Goal: Check status: Check status

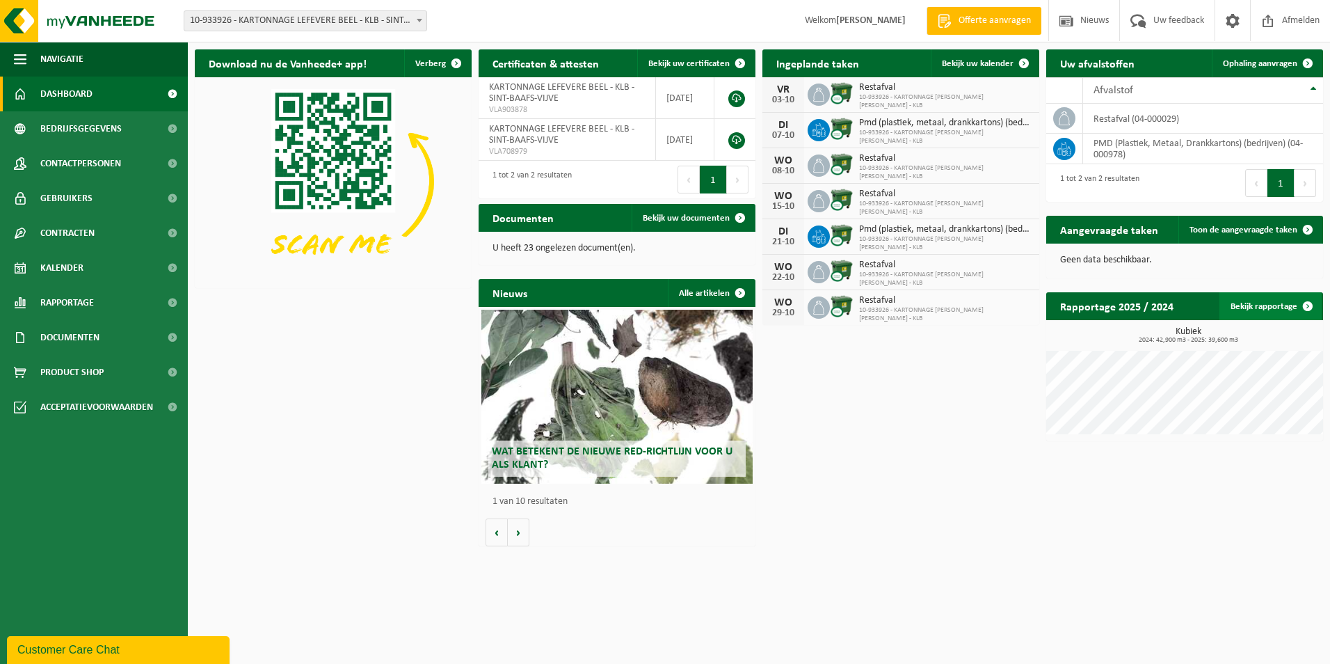
click at [1270, 311] on link "Bekijk rapportage" at bounding box center [1271, 306] width 102 height 28
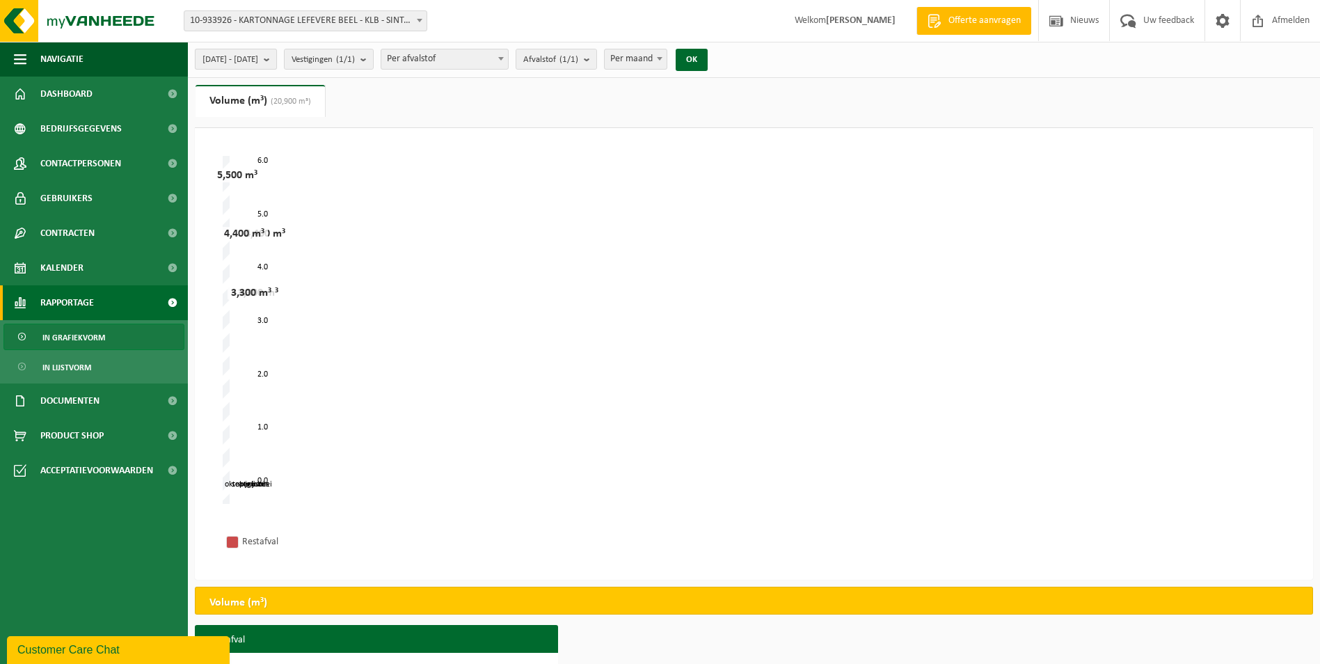
click at [276, 58] on b "submit" at bounding box center [270, 58] width 13 height 19
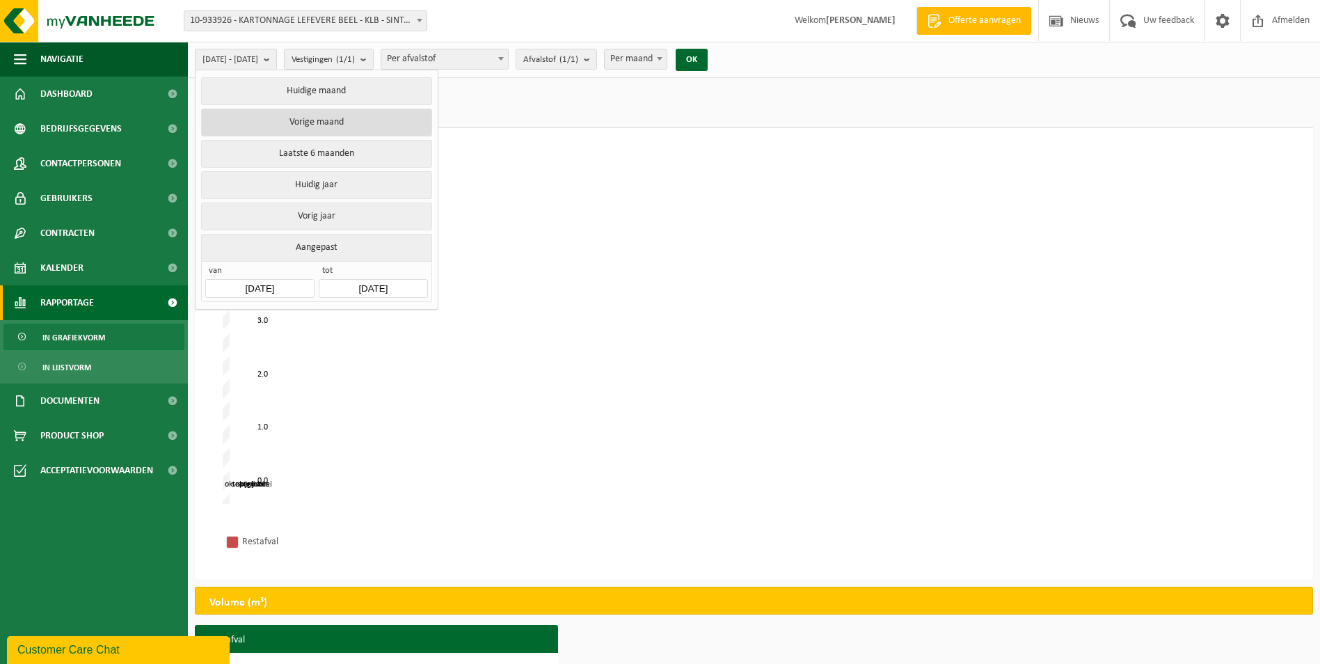
click at [337, 121] on button "Vorige maand" at bounding box center [316, 123] width 230 height 28
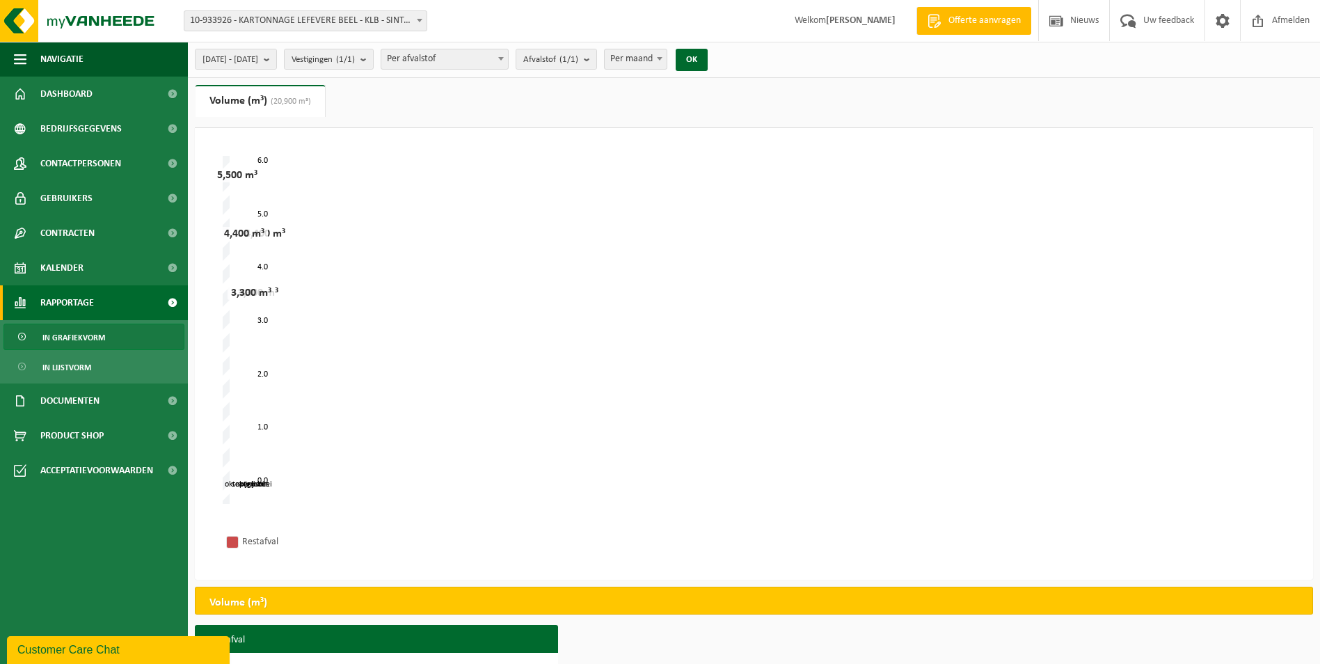
click at [666, 57] on span "Per maand" at bounding box center [636, 58] width 62 height 19
click at [708, 59] on button "OK" at bounding box center [692, 60] width 32 height 22
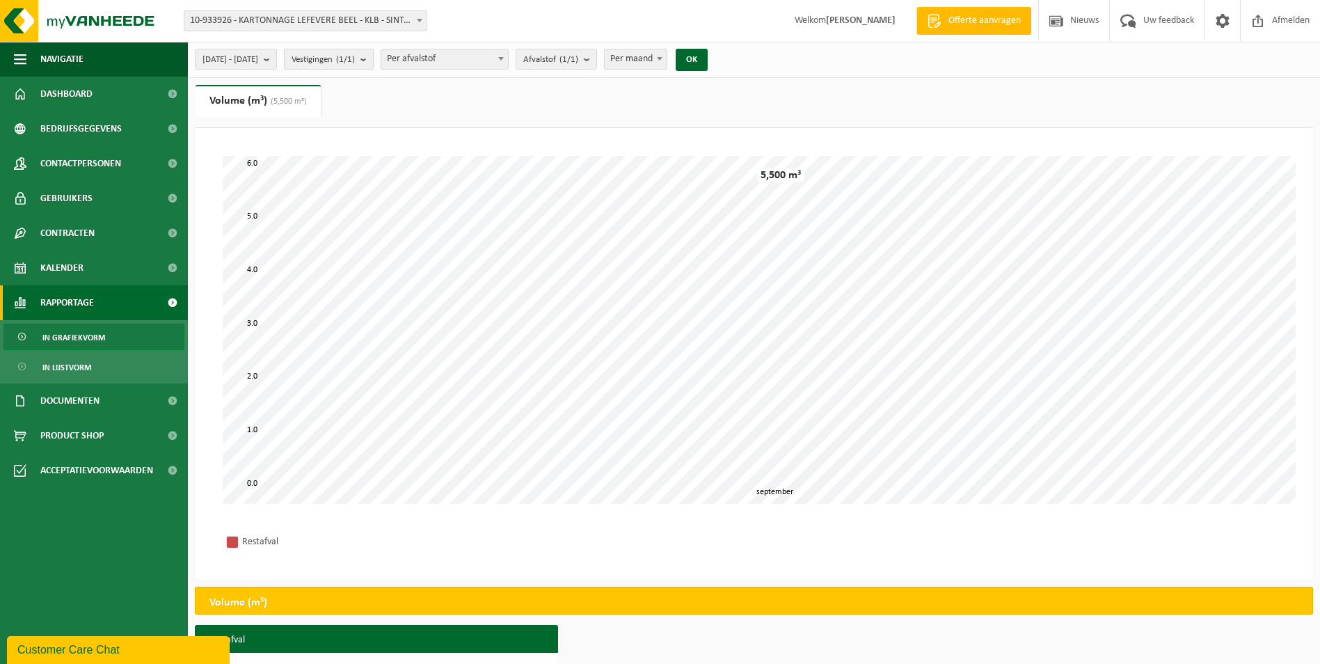
click at [355, 58] on span "Vestigingen (1/1)" at bounding box center [323, 59] width 63 height 21
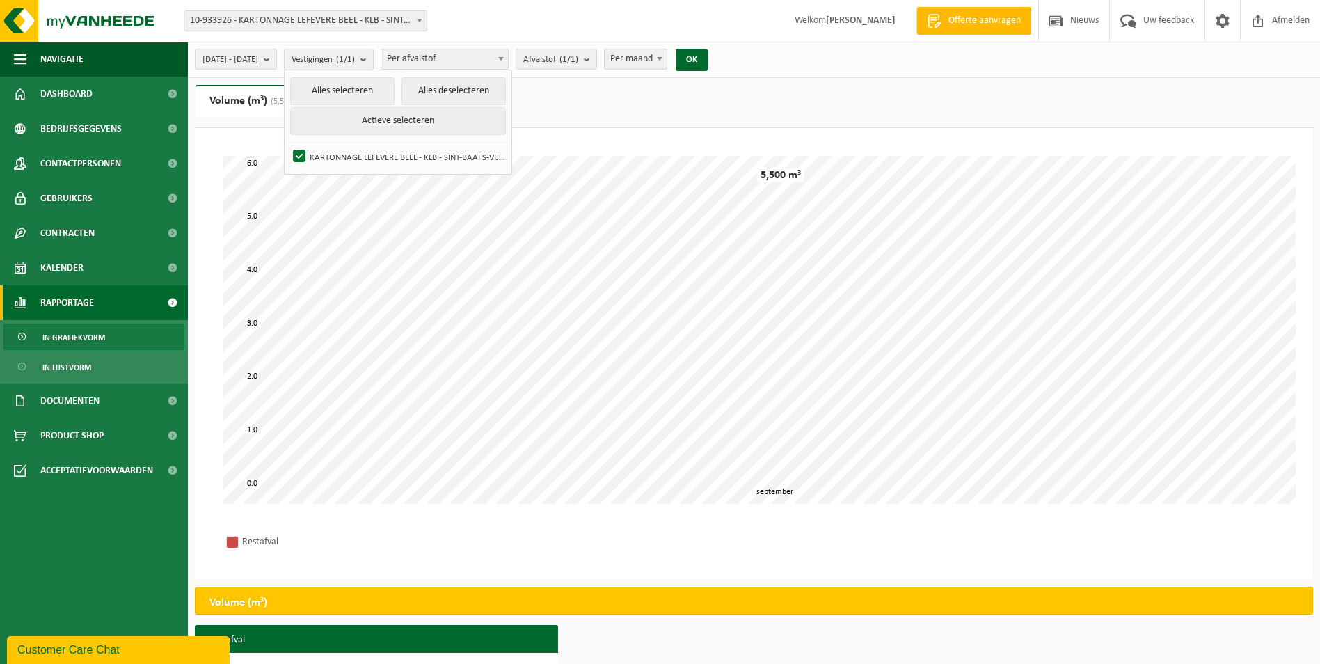
click at [355, 58] on span "Vestigingen (1/1)" at bounding box center [323, 59] width 63 height 21
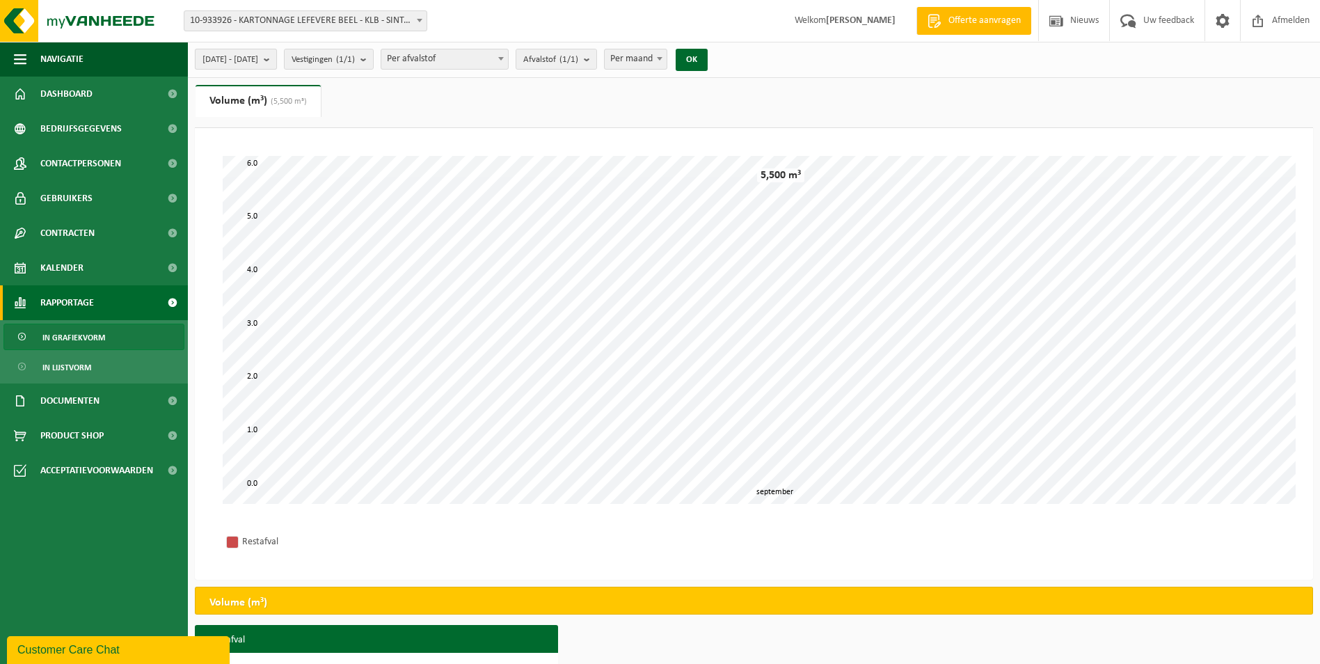
click at [276, 56] on b "submit" at bounding box center [270, 58] width 13 height 19
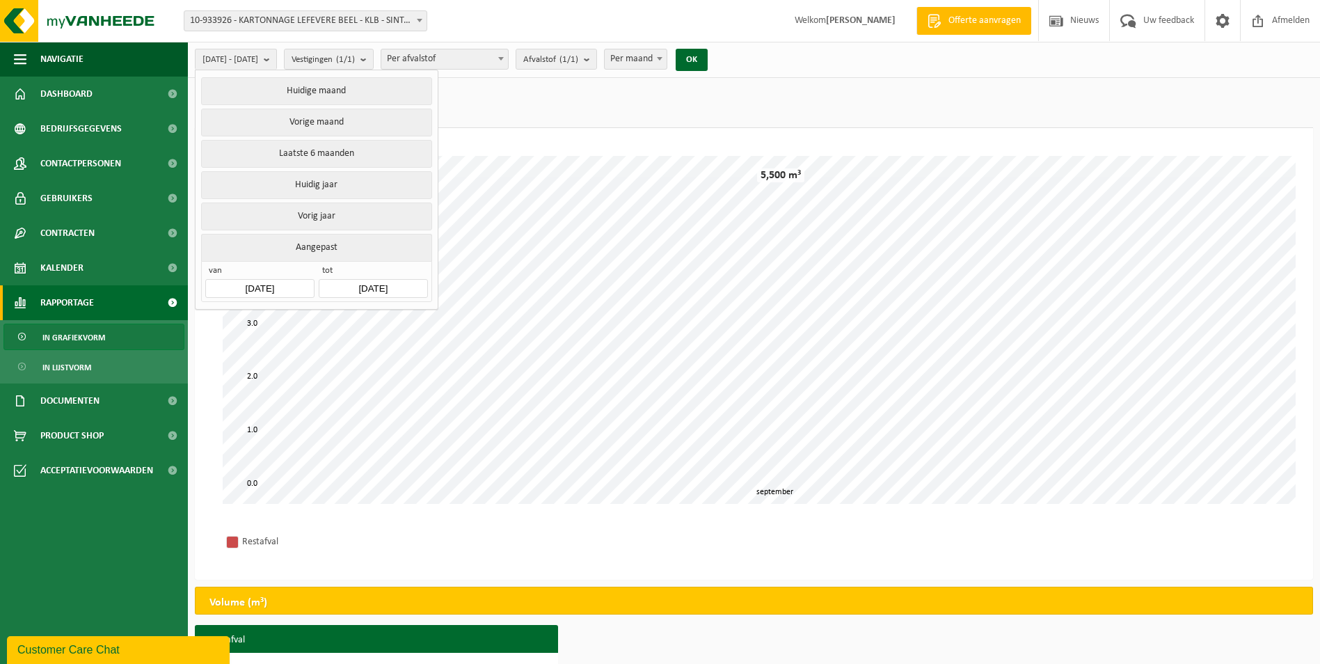
click at [495, 62] on span "Per afvalstof" at bounding box center [444, 58] width 127 height 19
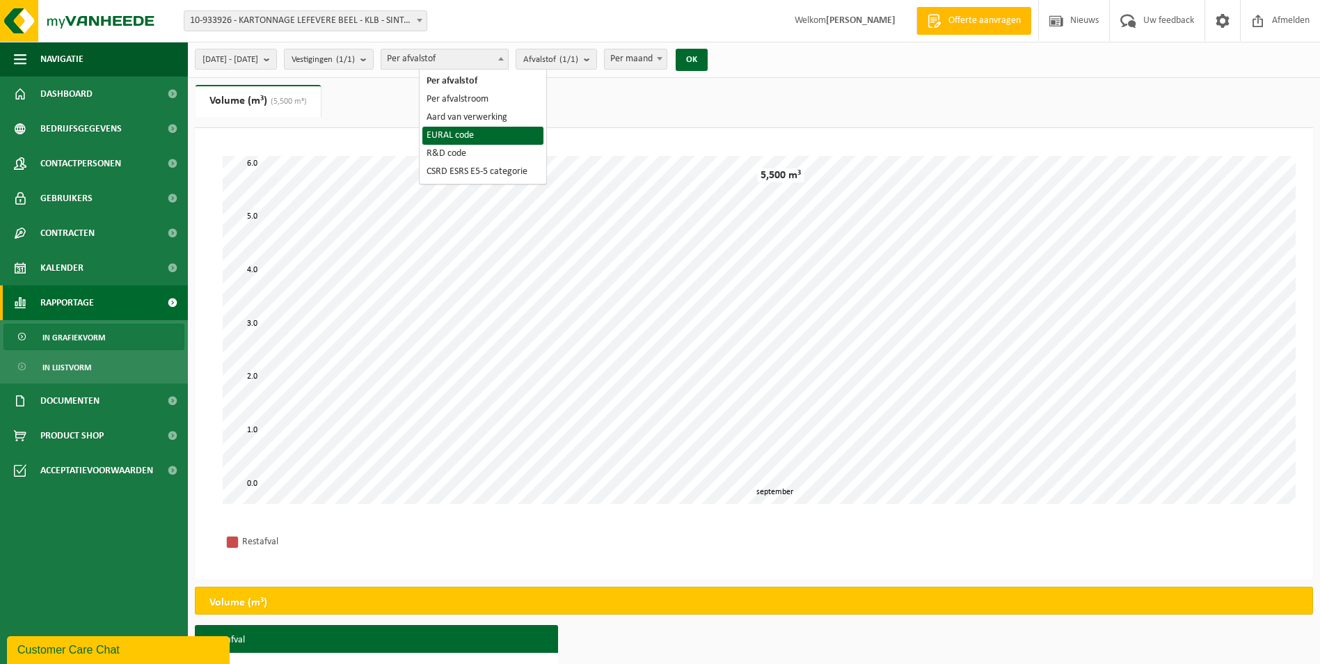
click at [596, 94] on ul "Gewicht (t) Volume (m³) (5,500 m³)" at bounding box center [754, 106] width 1118 height 43
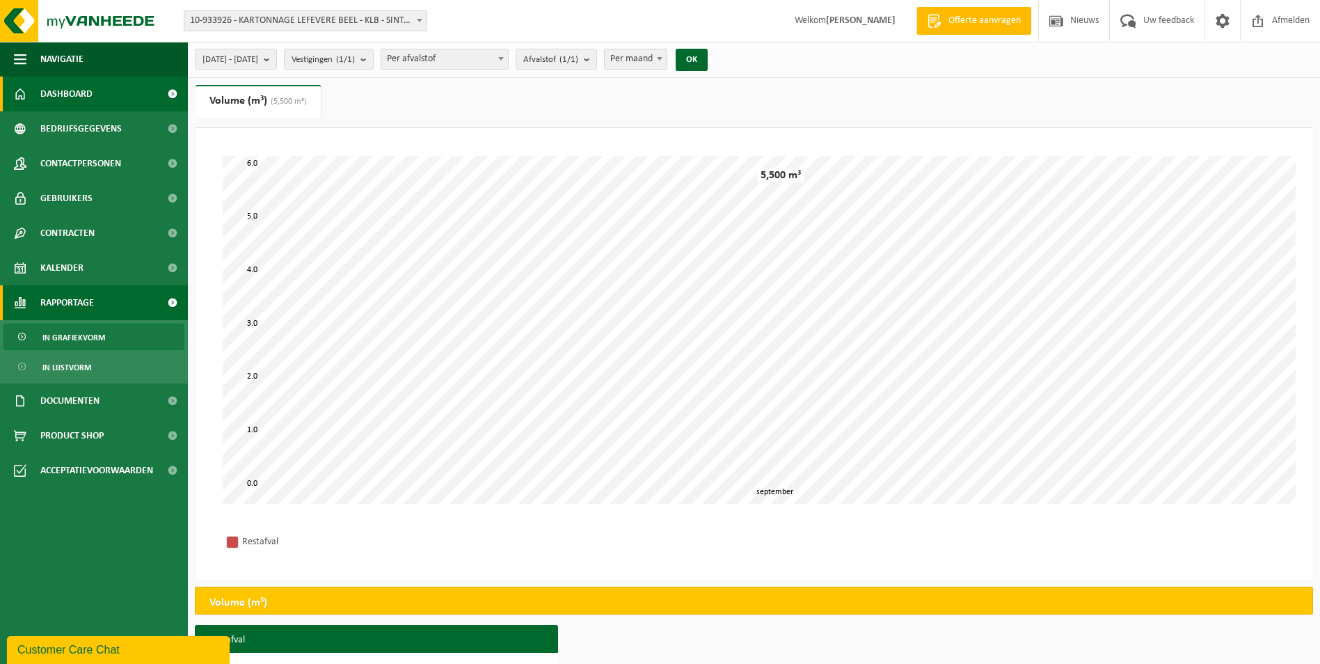
click at [111, 90] on link "Dashboard" at bounding box center [94, 94] width 188 height 35
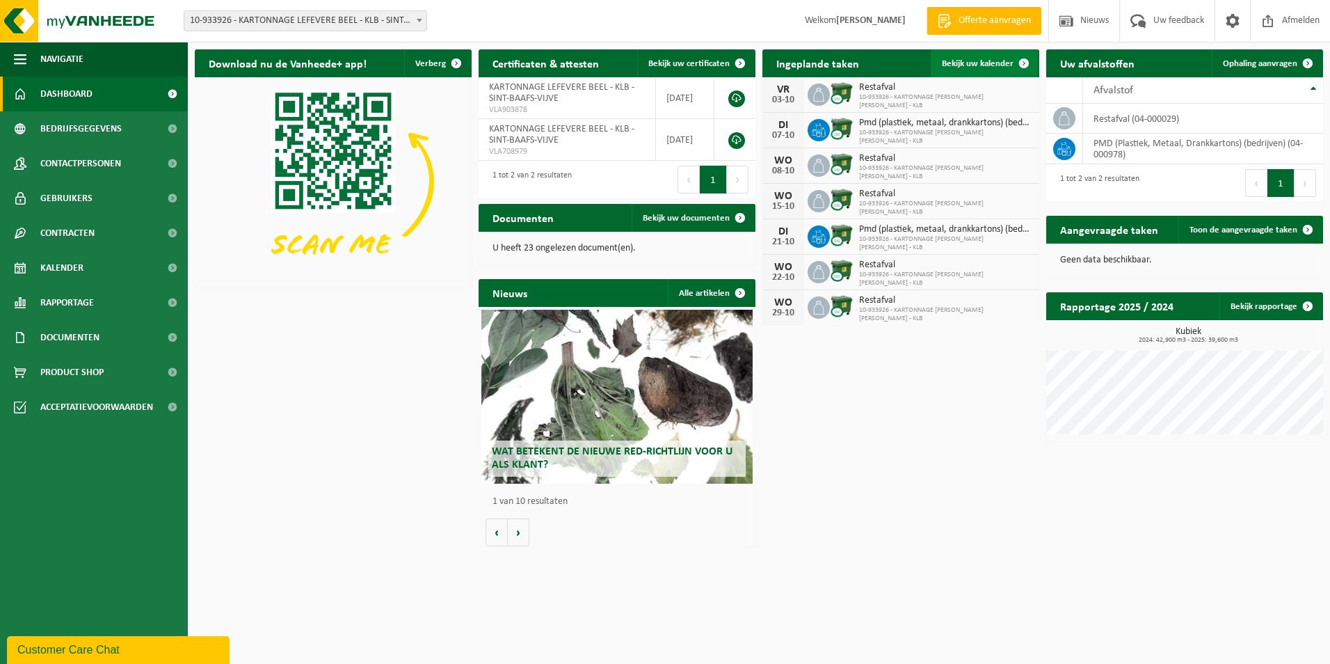
click at [966, 66] on span "Bekijk uw kalender" at bounding box center [978, 63] width 72 height 9
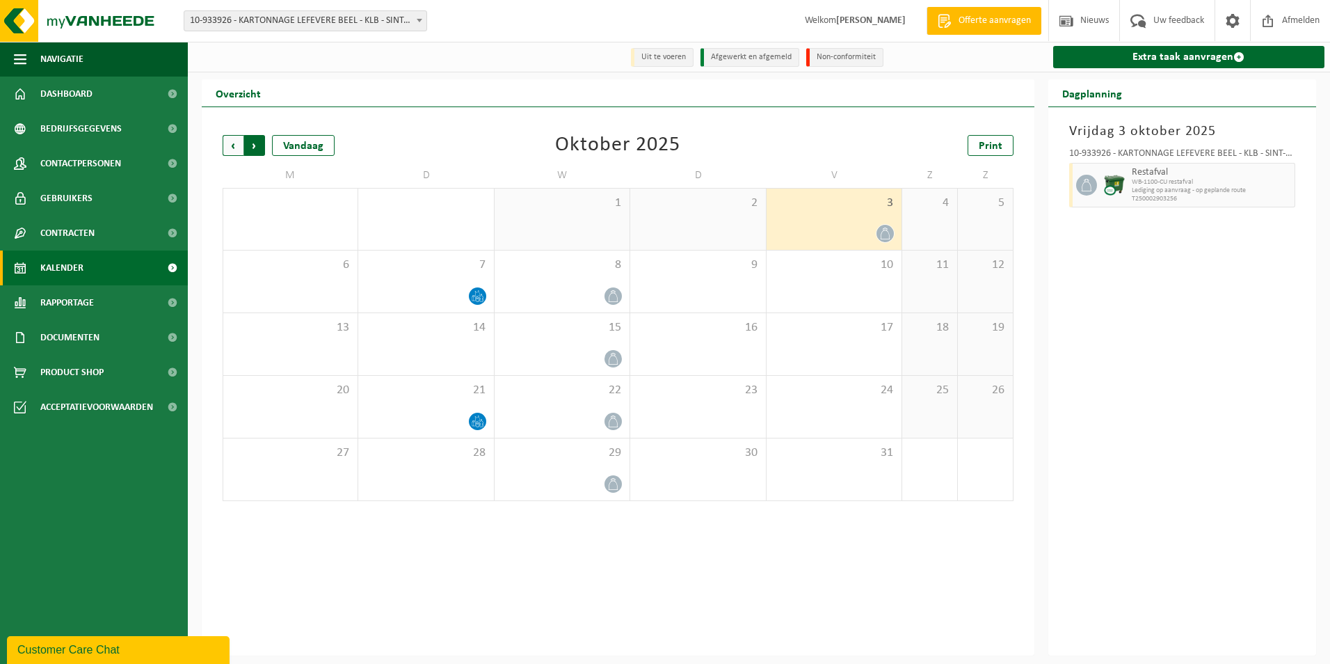
click at [232, 136] on span "Vorige" at bounding box center [233, 145] width 21 height 21
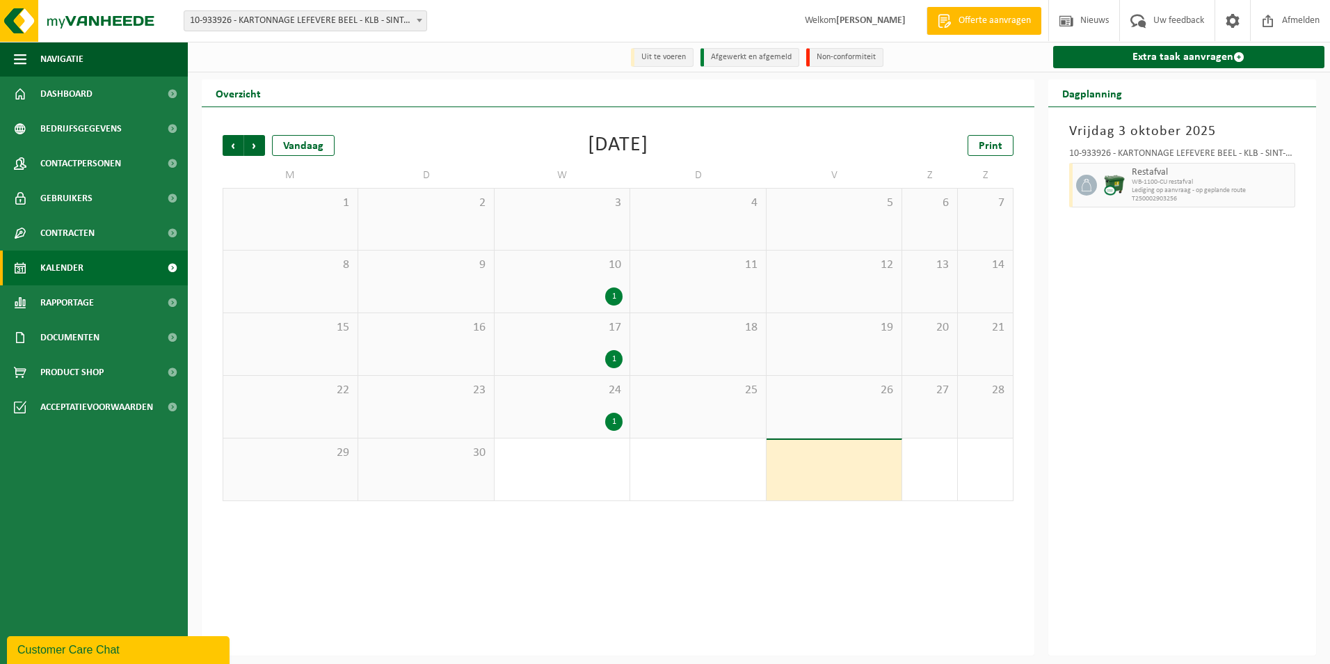
click at [573, 277] on div "10 1" at bounding box center [562, 281] width 135 height 62
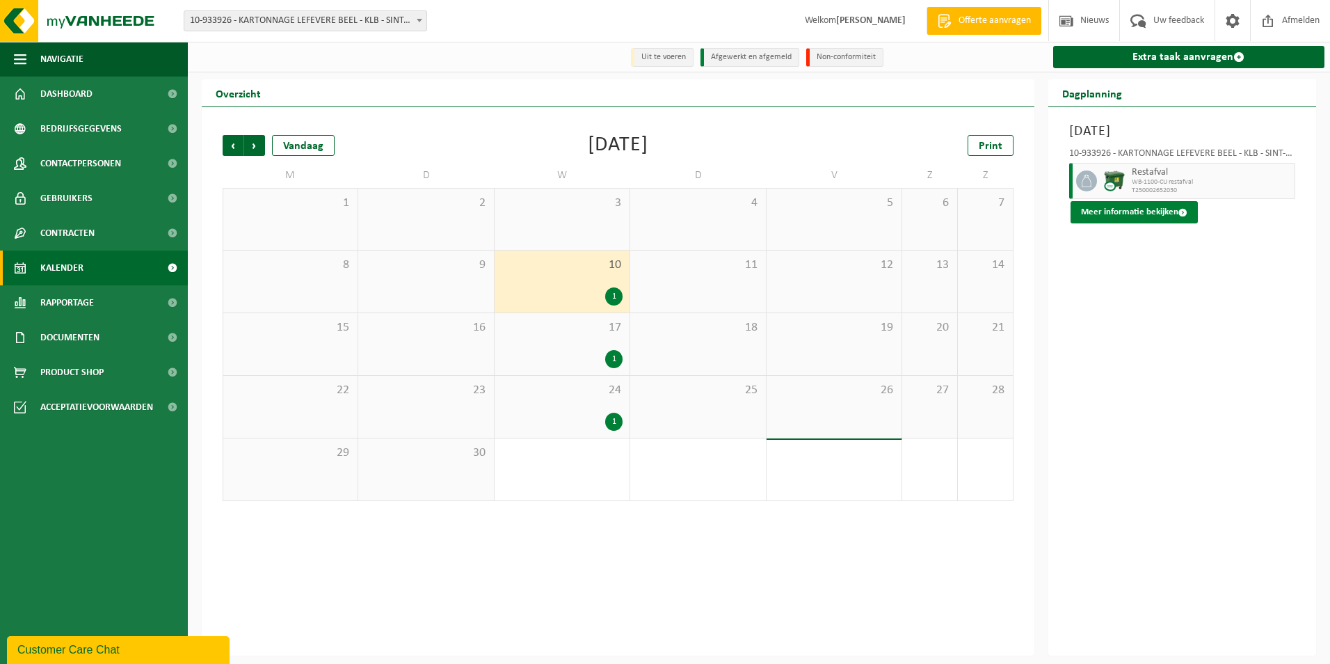
click at [1148, 207] on button "Meer informatie bekijken" at bounding box center [1134, 212] width 127 height 22
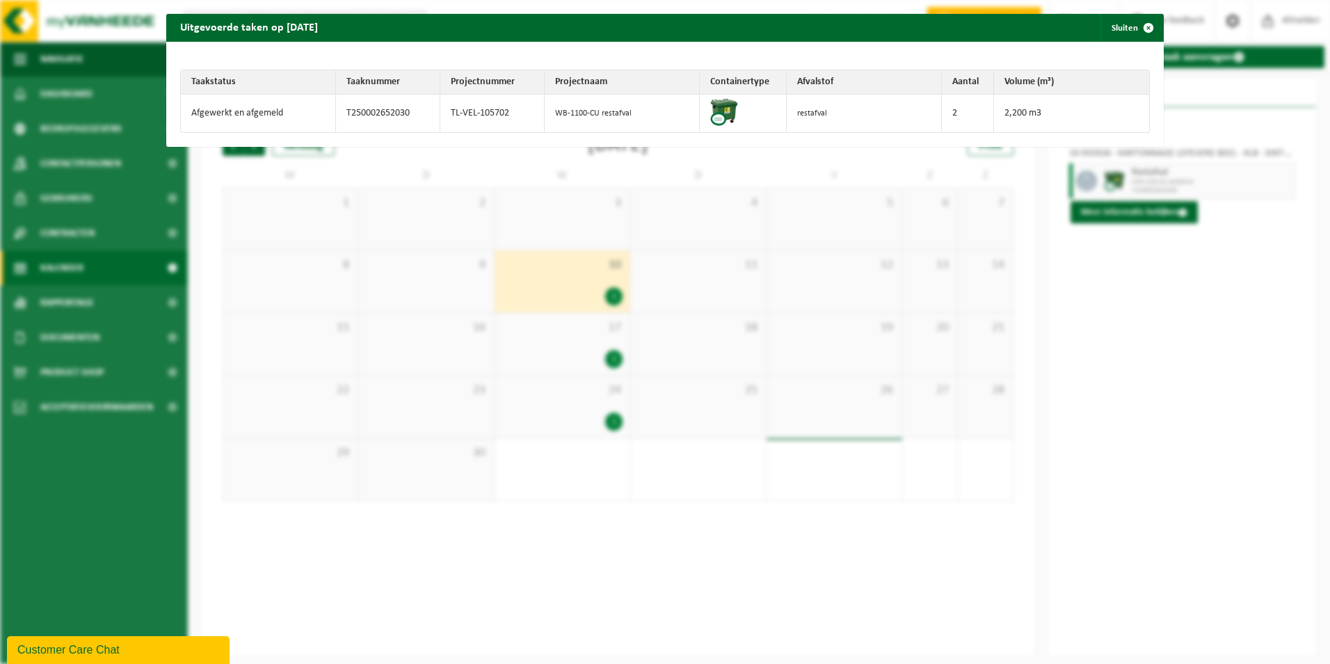
drag, startPoint x: 1077, startPoint y: 193, endPoint x: 1079, endPoint y: 185, distance: 7.9
click at [1077, 193] on div "Uitgevoerde taken op 2025-09-10 Sluiten Taakstatus Taaknummer Projectnummer Pro…" at bounding box center [665, 332] width 1330 height 664
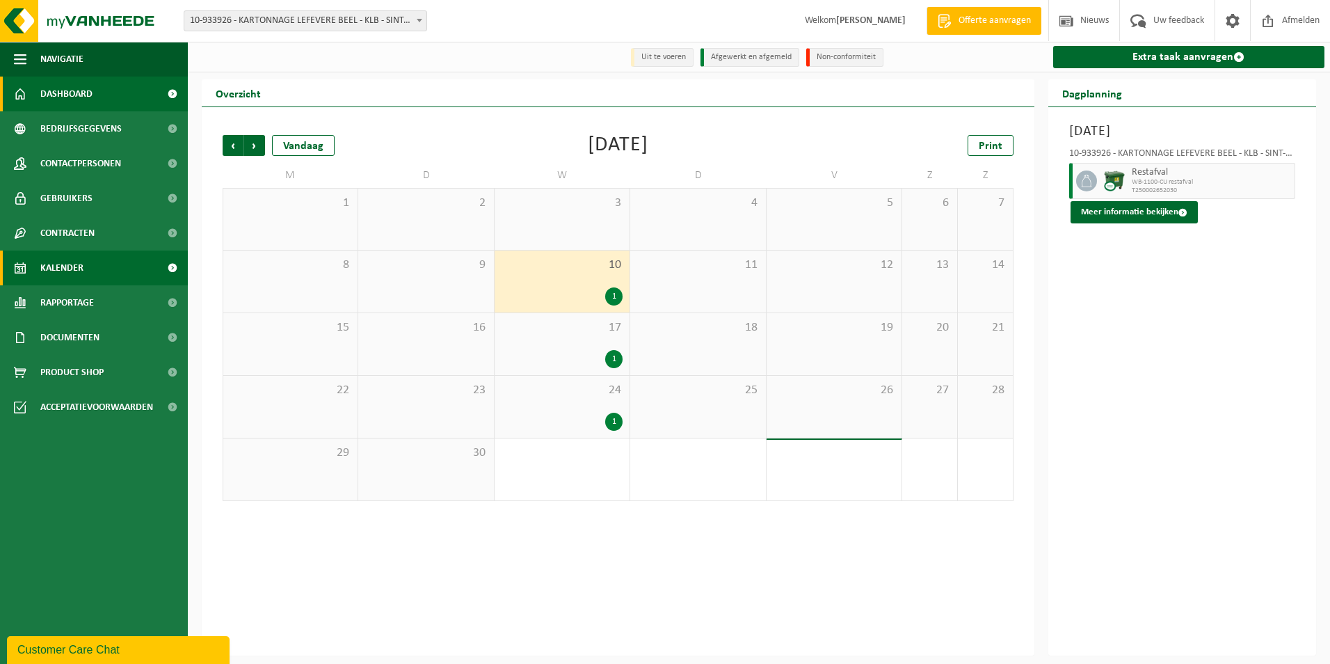
click at [84, 91] on span "Dashboard" at bounding box center [66, 94] width 52 height 35
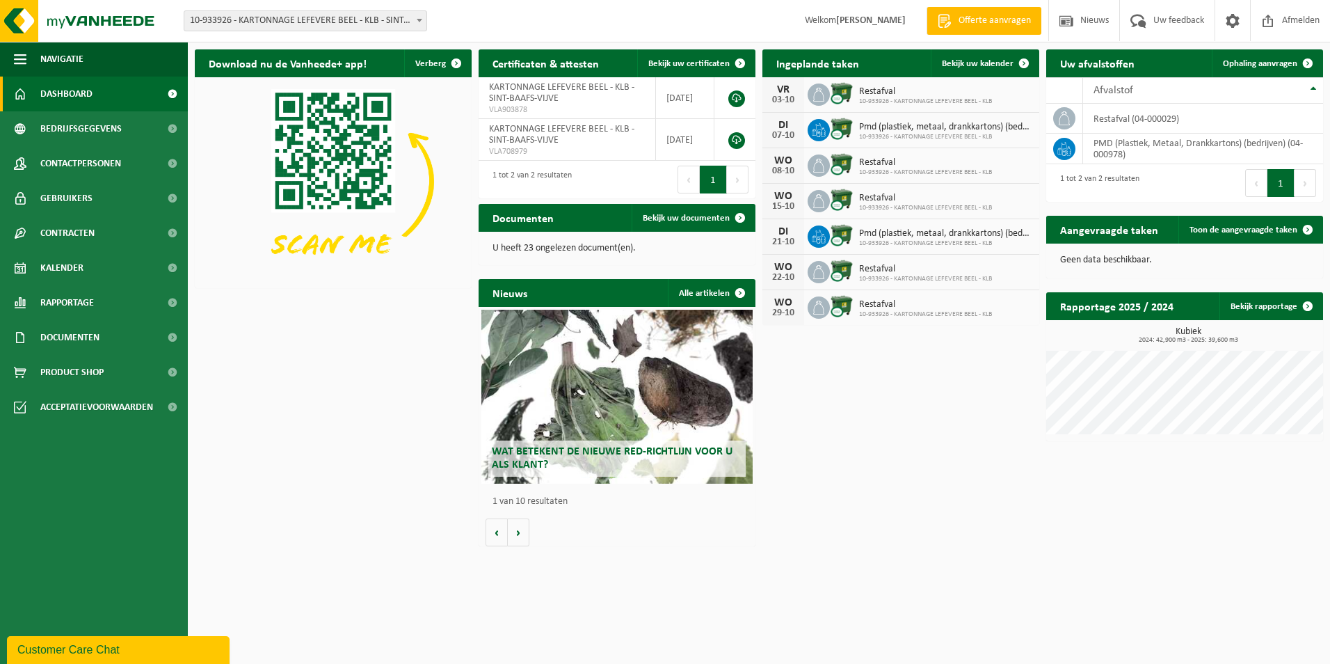
click at [893, 378] on div "Download nu de Vanheede+ app! Verberg Certificaten & attesten Bekijk uw certifi…" at bounding box center [758, 297] width 1135 height 511
click at [943, 438] on div "Download nu de Vanheede+ app! Verberg Certificaten & attesten Bekijk uw certifi…" at bounding box center [758, 297] width 1135 height 511
click at [392, 367] on div "Download nu de Vanheede+ app! Verberg Certificaten & attesten Bekijk uw certifi…" at bounding box center [758, 297] width 1135 height 511
click at [548, 24] on div "Vestiging: 10-812790 - CREA PACK - SINT-BAAFS-VIJVE 10-933926 - KARTONNAGE LEFE…" at bounding box center [665, 21] width 1330 height 42
click at [841, 485] on div "Download nu de Vanheede+ app! Verberg Certificaten & attesten Bekijk uw certifi…" at bounding box center [758, 297] width 1135 height 511
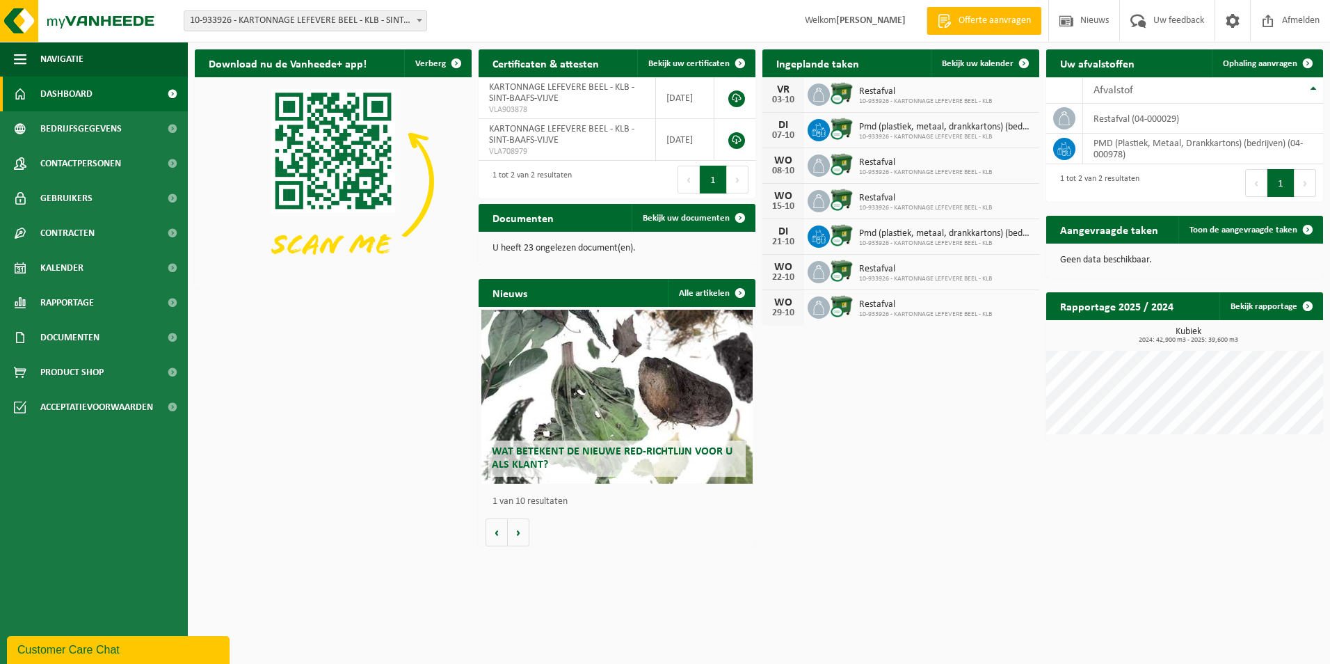
click at [445, 367] on div "Download nu de Vanheede+ app! Verberg Certificaten & attesten Bekijk uw certifi…" at bounding box center [758, 297] width 1135 height 511
click at [856, 420] on div "Download nu de Vanheede+ app! Verberg Certificaten & attesten Bekijk uw certifi…" at bounding box center [758, 297] width 1135 height 511
click at [955, 66] on span "Bekijk uw kalender" at bounding box center [978, 63] width 72 height 9
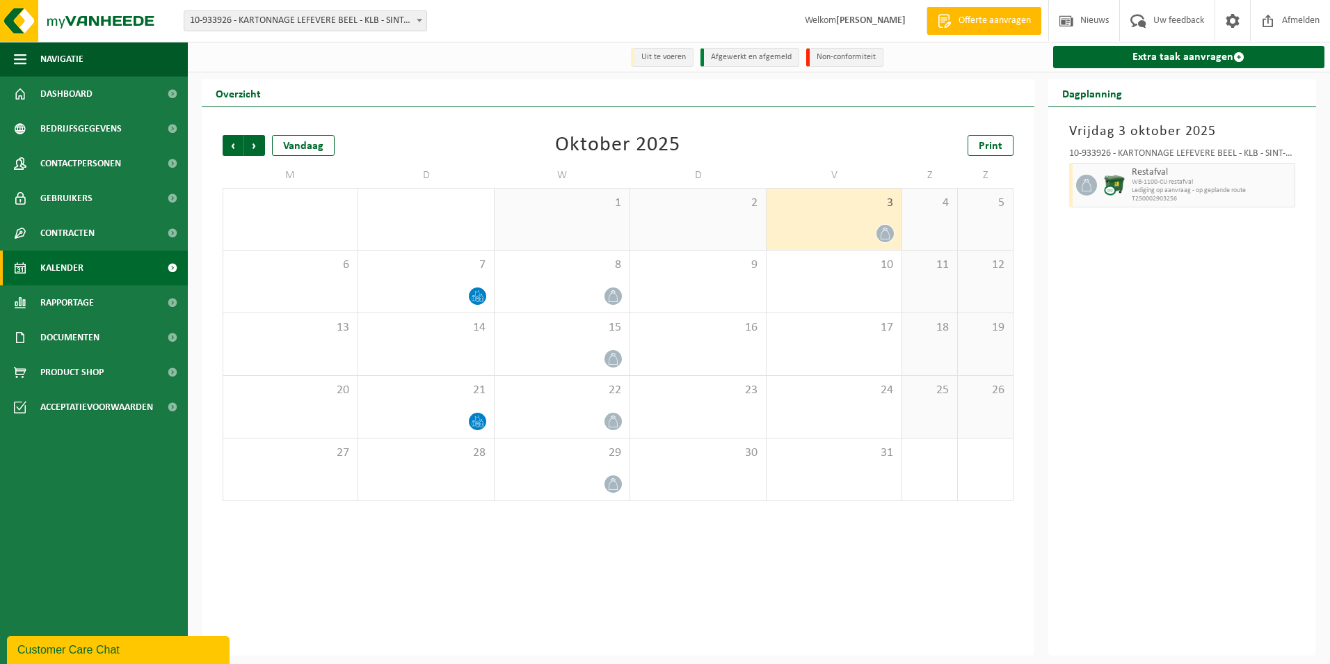
click at [785, 157] on div "Vorige Volgende Vandaag [DATE] Print M D W D V Z Z 29 30 1 2 3 4 5 6 7 8 9 10 1…" at bounding box center [618, 318] width 805 height 394
click at [83, 100] on span "Dashboard" at bounding box center [66, 94] width 52 height 35
